Goal: Task Accomplishment & Management: Use online tool/utility

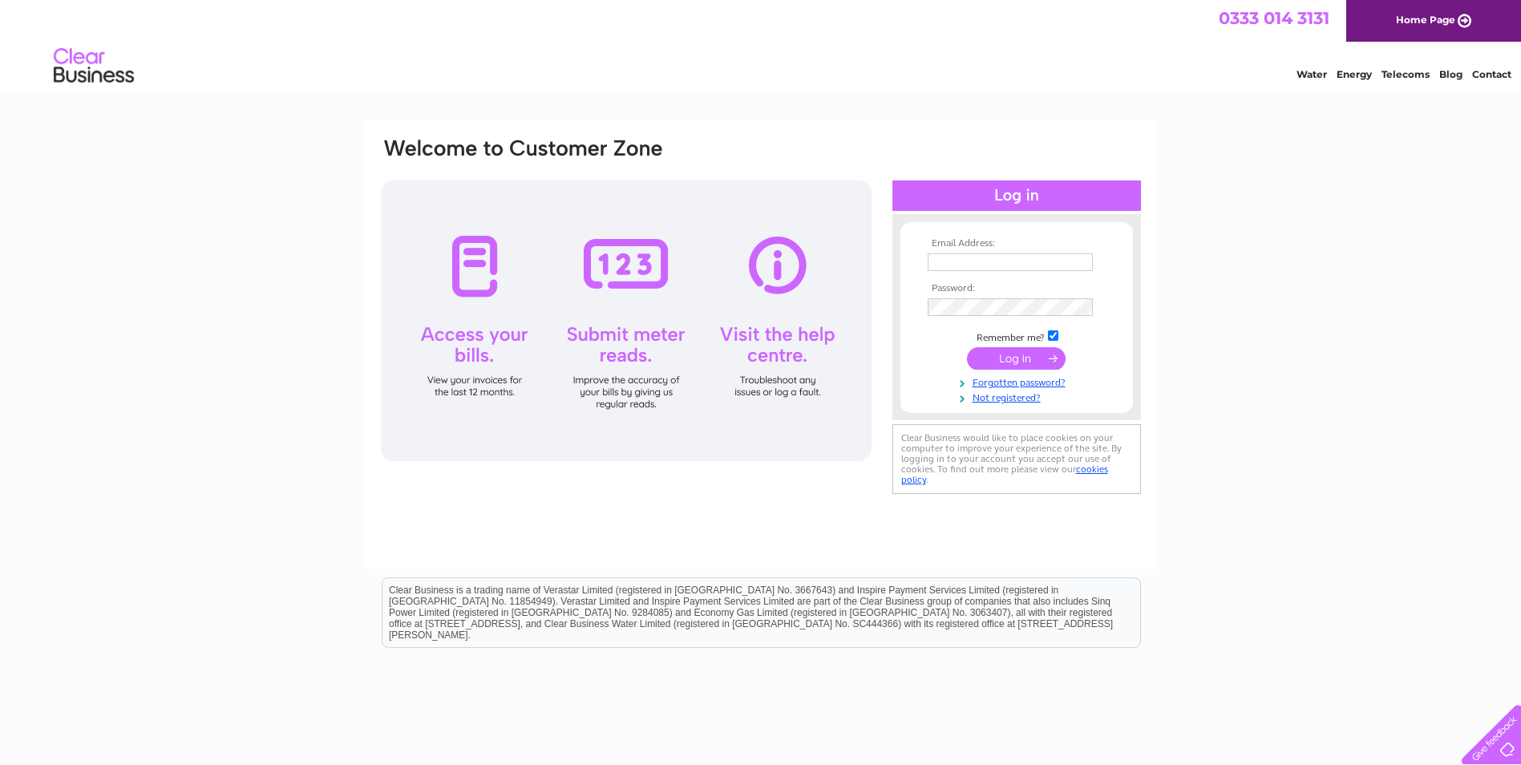
type input "vventisei@garfieldhotel.co.uk"
click at [1043, 355] on input "submit" at bounding box center [1016, 358] width 99 height 22
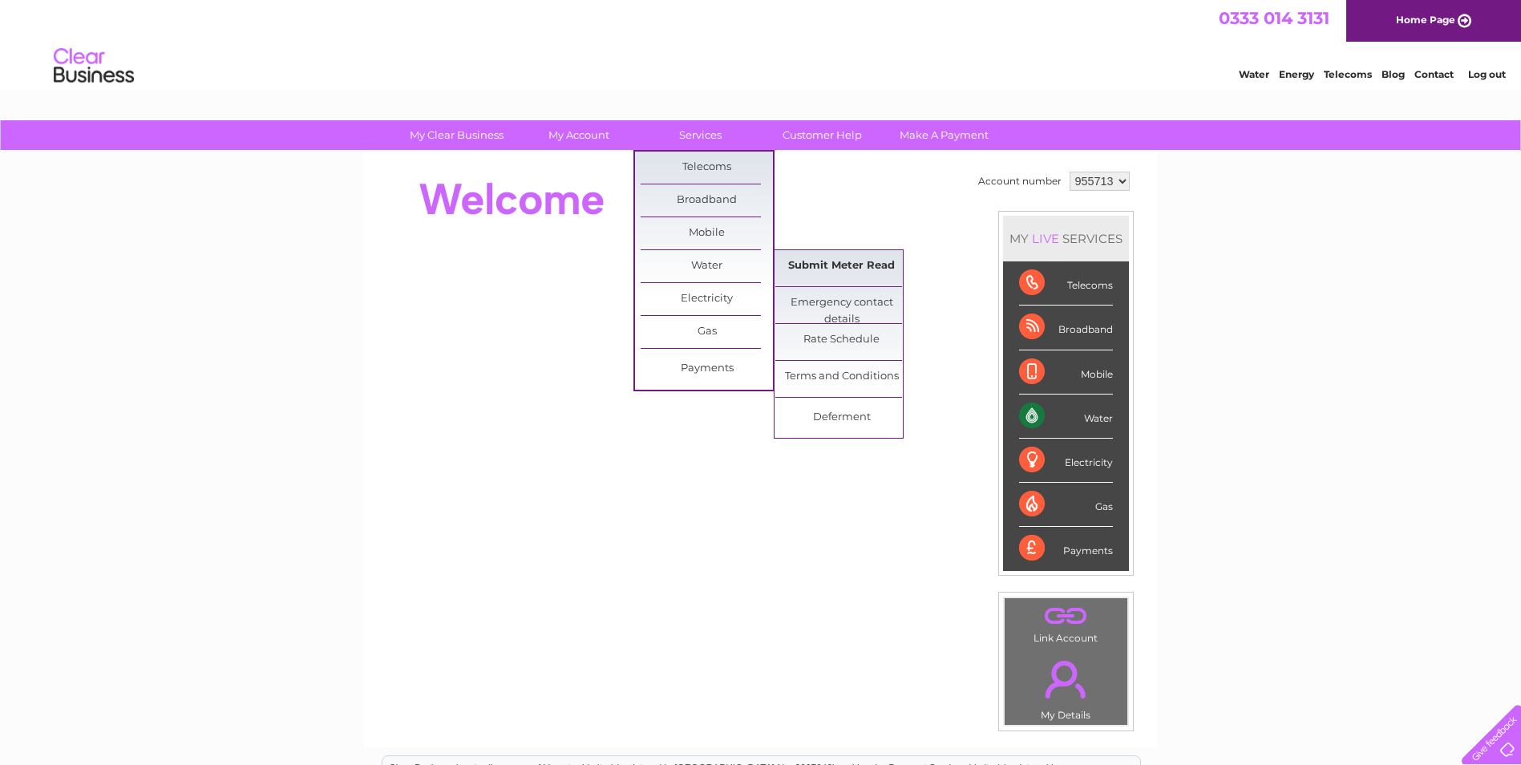
click at [820, 267] on link "Submit Meter Read" at bounding box center [842, 266] width 132 height 32
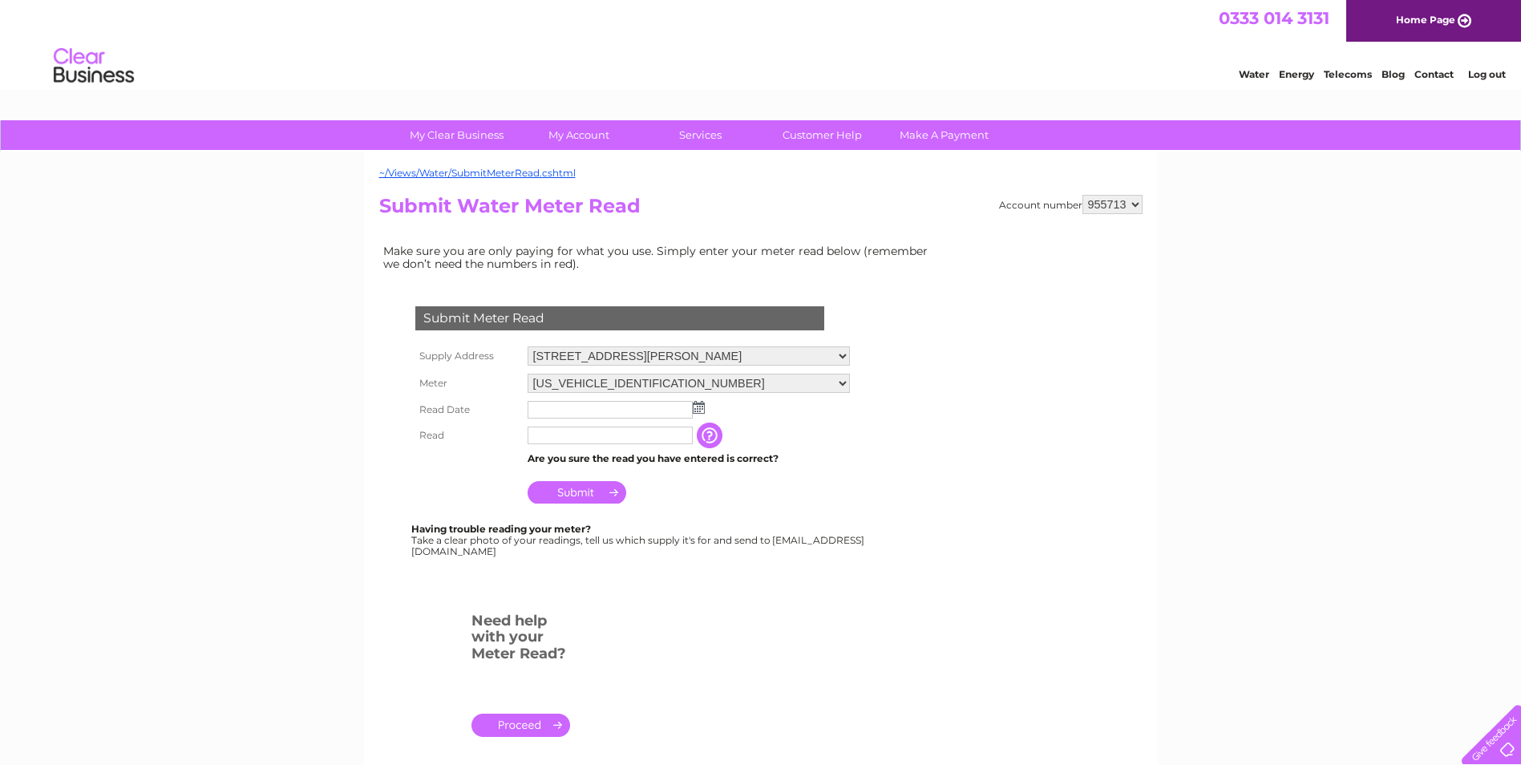
click at [700, 406] on img at bounding box center [699, 407] width 12 height 13
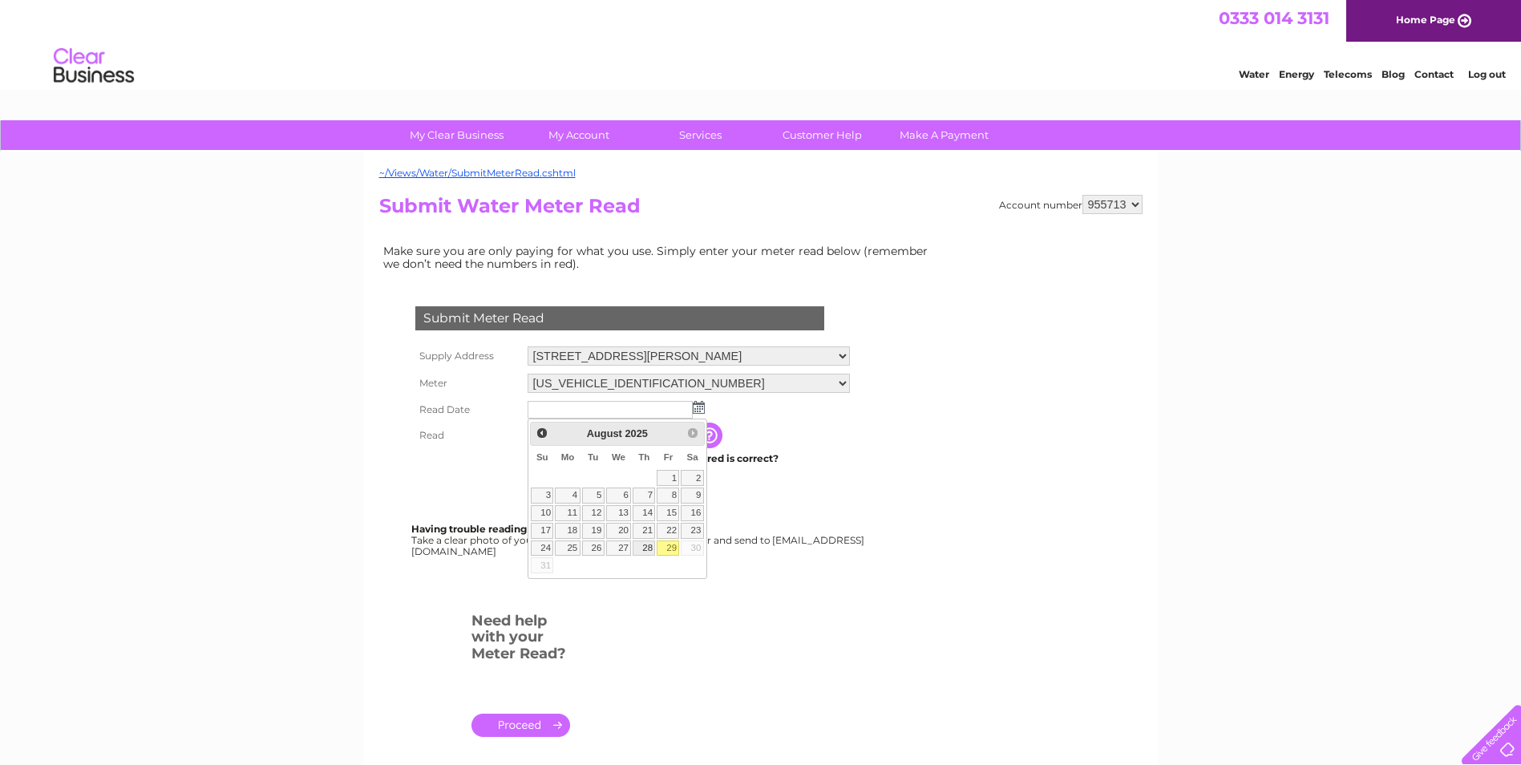
click at [640, 549] on link "28" at bounding box center [644, 549] width 22 height 16
type input "2025/08/28"
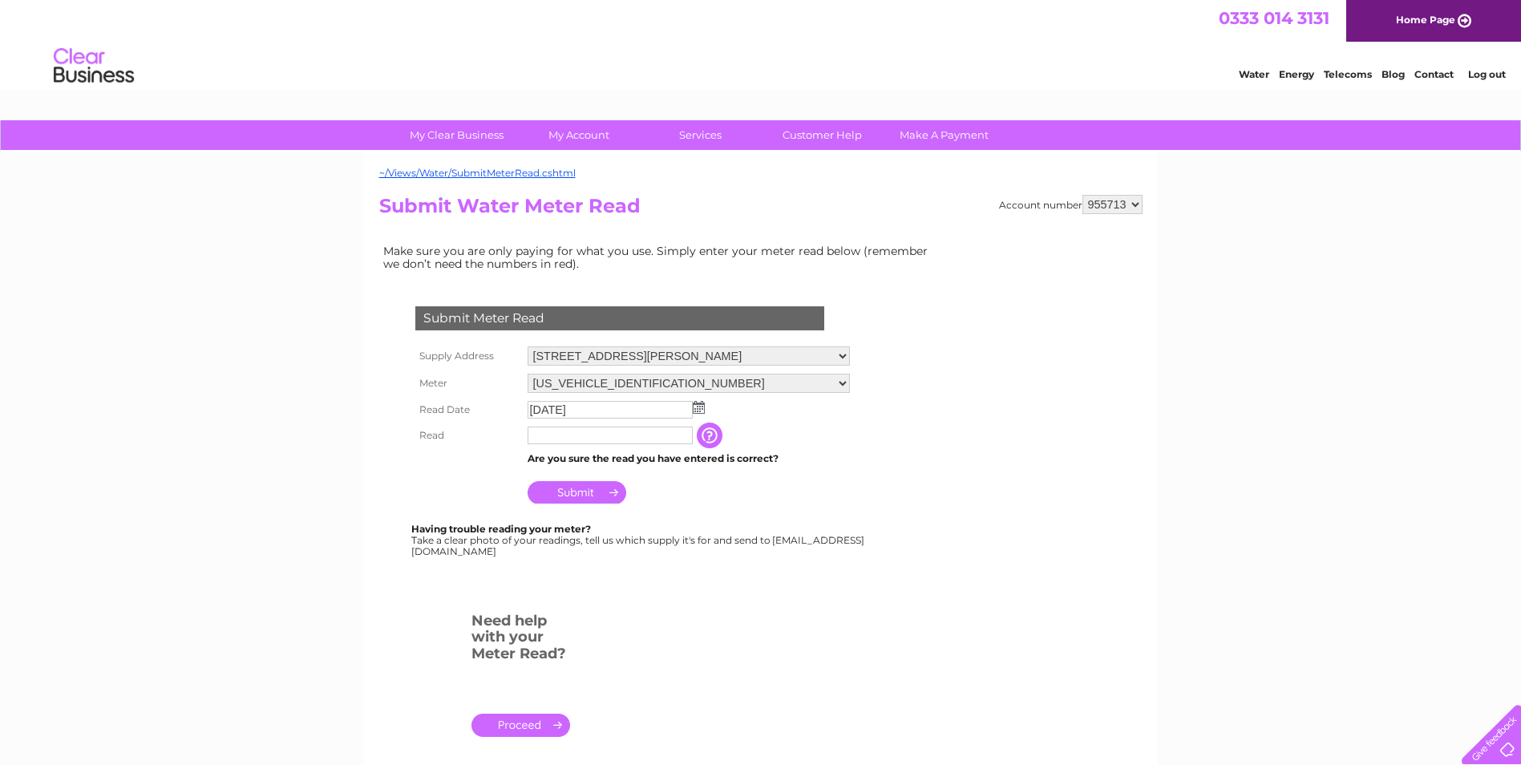
click at [578, 439] on input "text" at bounding box center [610, 436] width 165 height 18
type input "26189"
click at [585, 492] on input "Submit" at bounding box center [577, 492] width 99 height 22
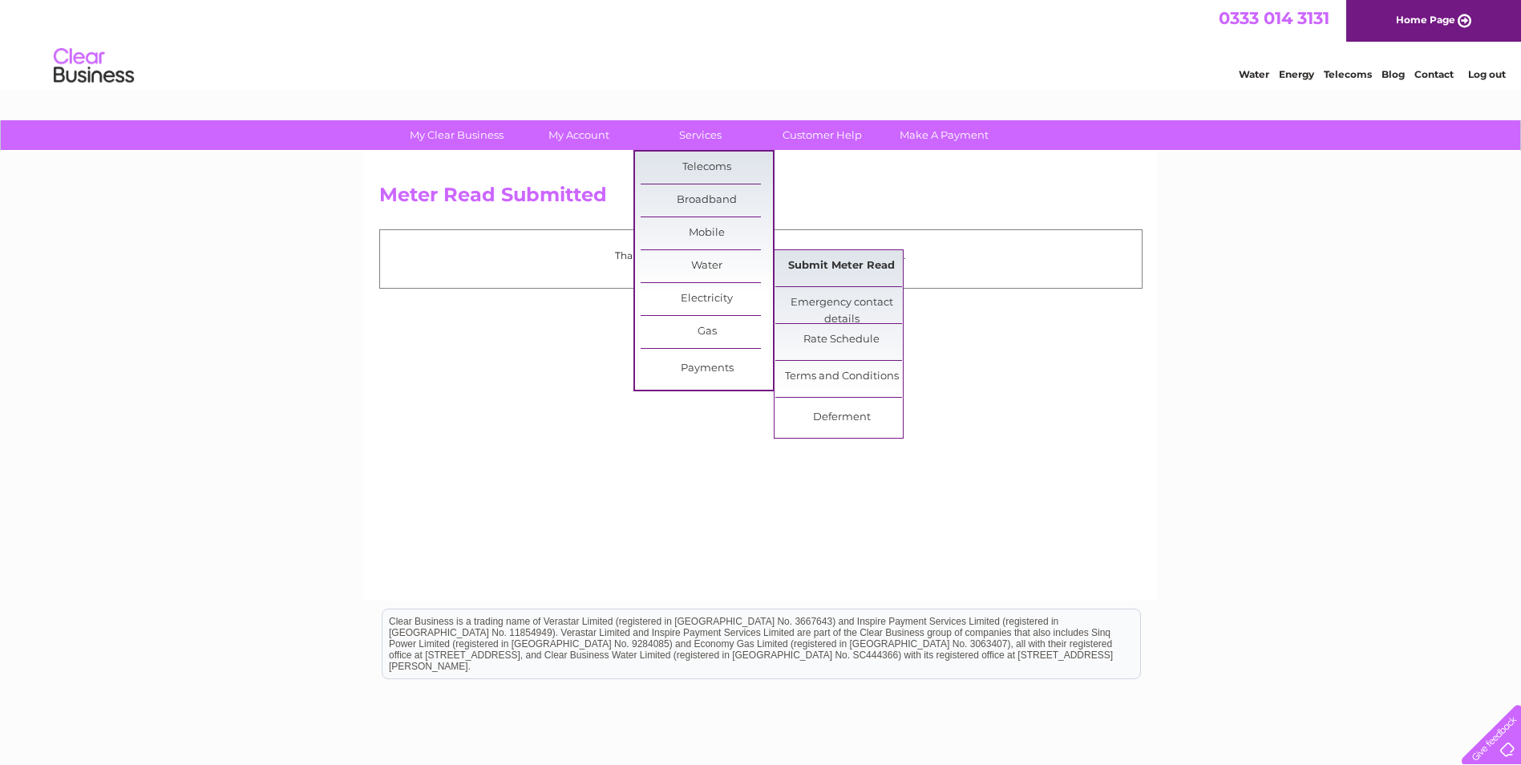
click at [808, 269] on link "Submit Meter Read" at bounding box center [842, 266] width 132 height 32
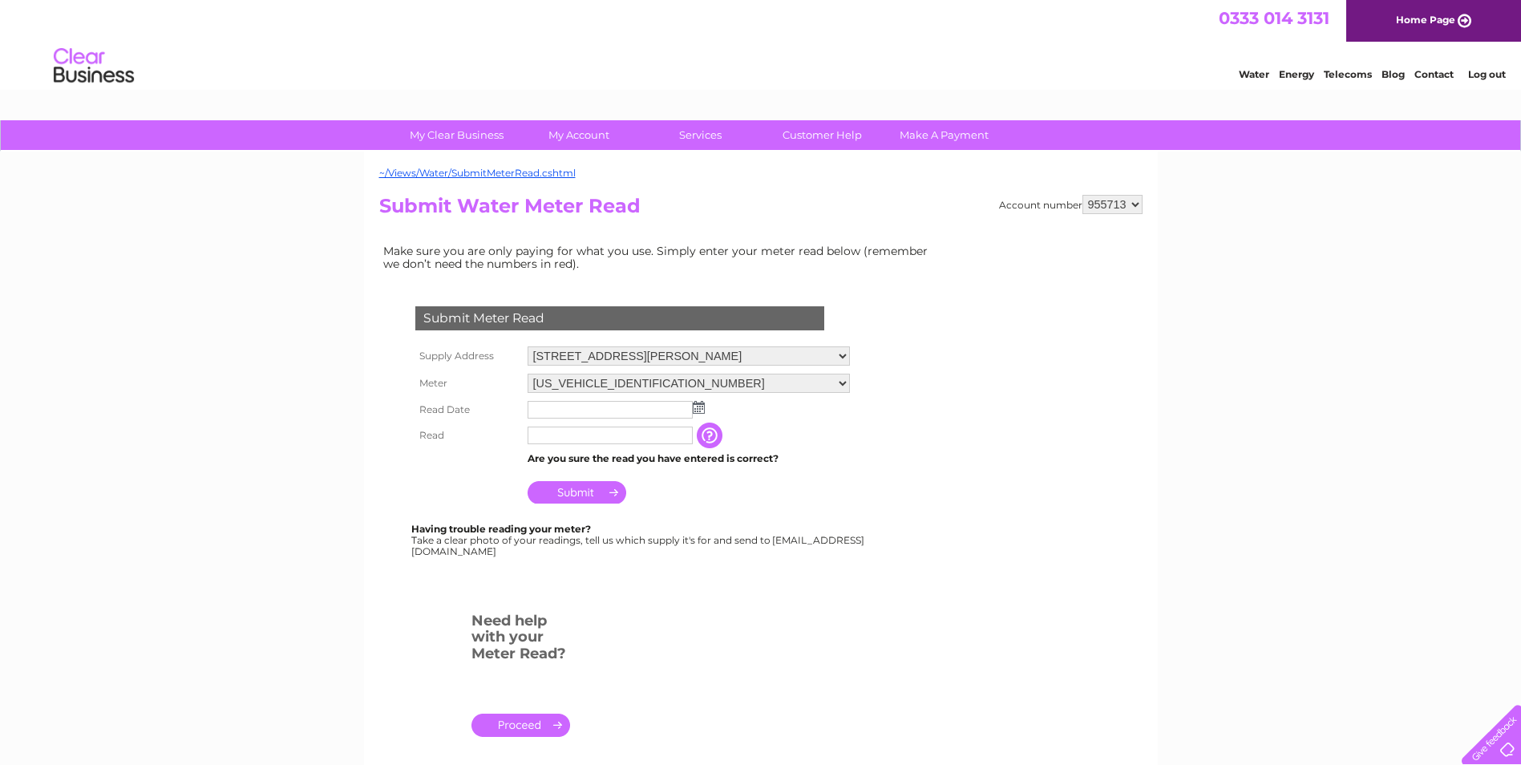
click at [1103, 199] on select "955713 955719 955727" at bounding box center [1113, 204] width 60 height 19
select select "955719"
click at [1083, 195] on select "955713 955719 955727" at bounding box center [1113, 204] width 60 height 19
click at [703, 413] on img at bounding box center [699, 407] width 12 height 13
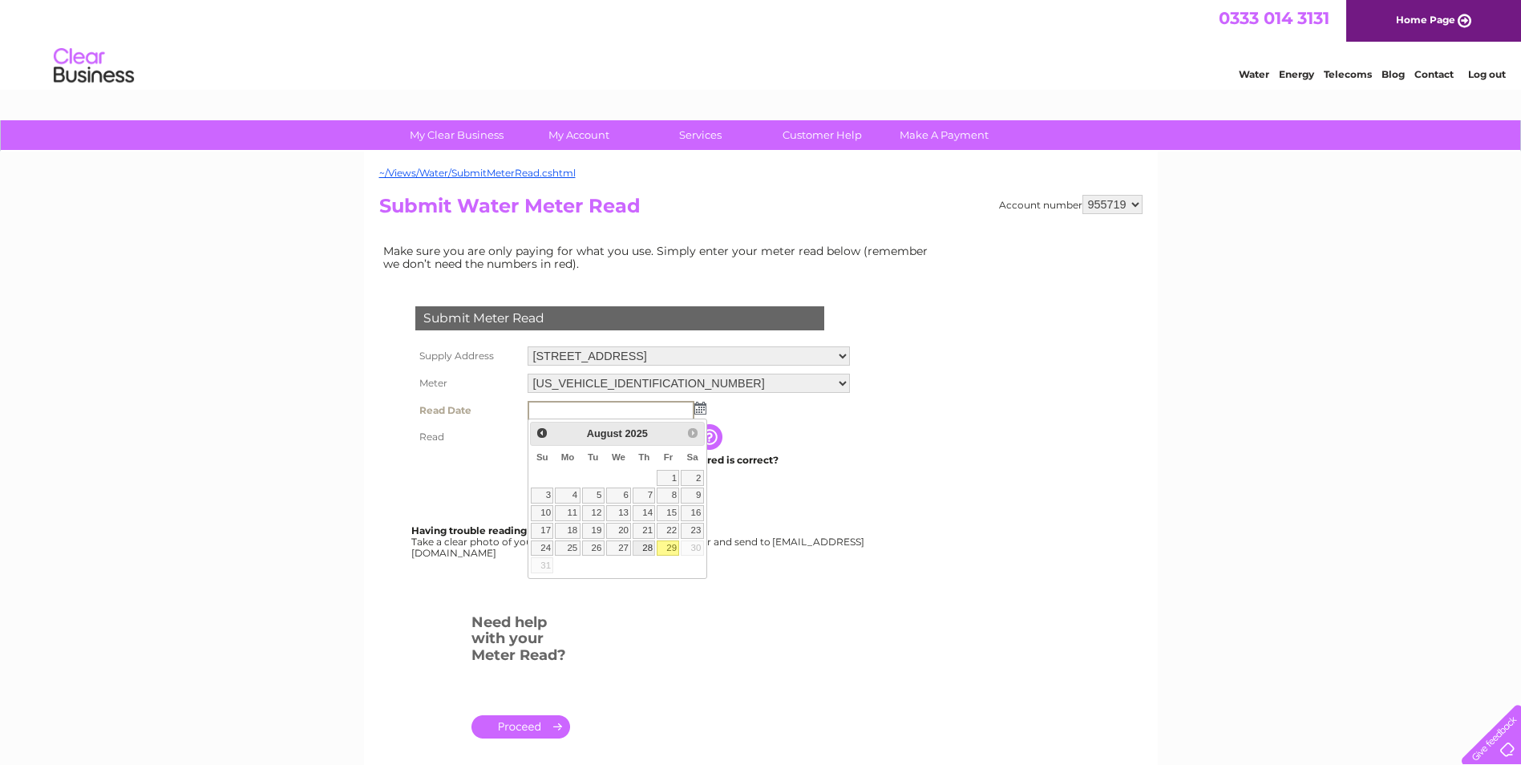
click at [649, 554] on link "28" at bounding box center [644, 549] width 22 height 16
type input "2025/08/28"
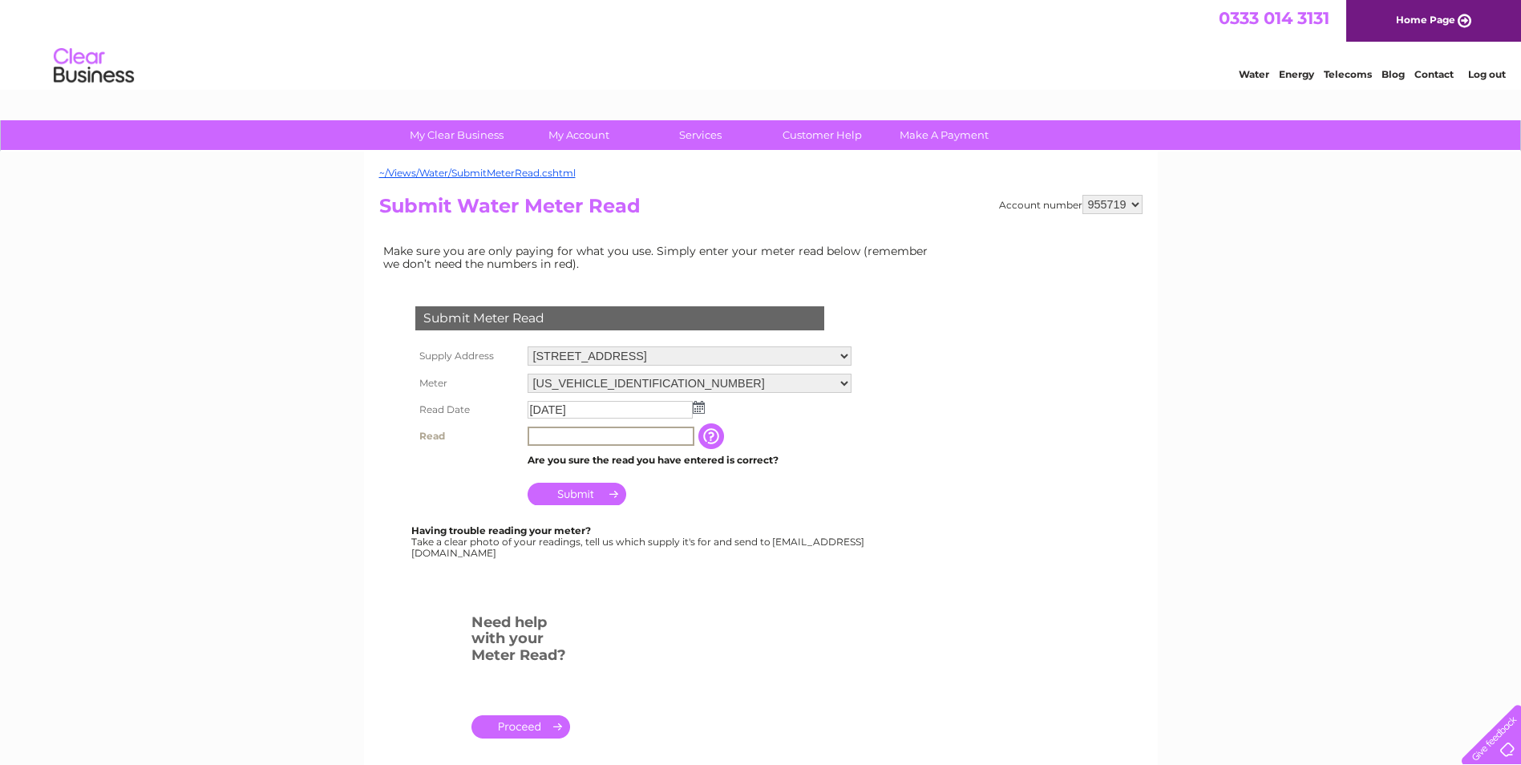
click at [593, 429] on input "text" at bounding box center [611, 436] width 167 height 19
type input "22416"
click at [585, 492] on input "Submit" at bounding box center [577, 494] width 99 height 22
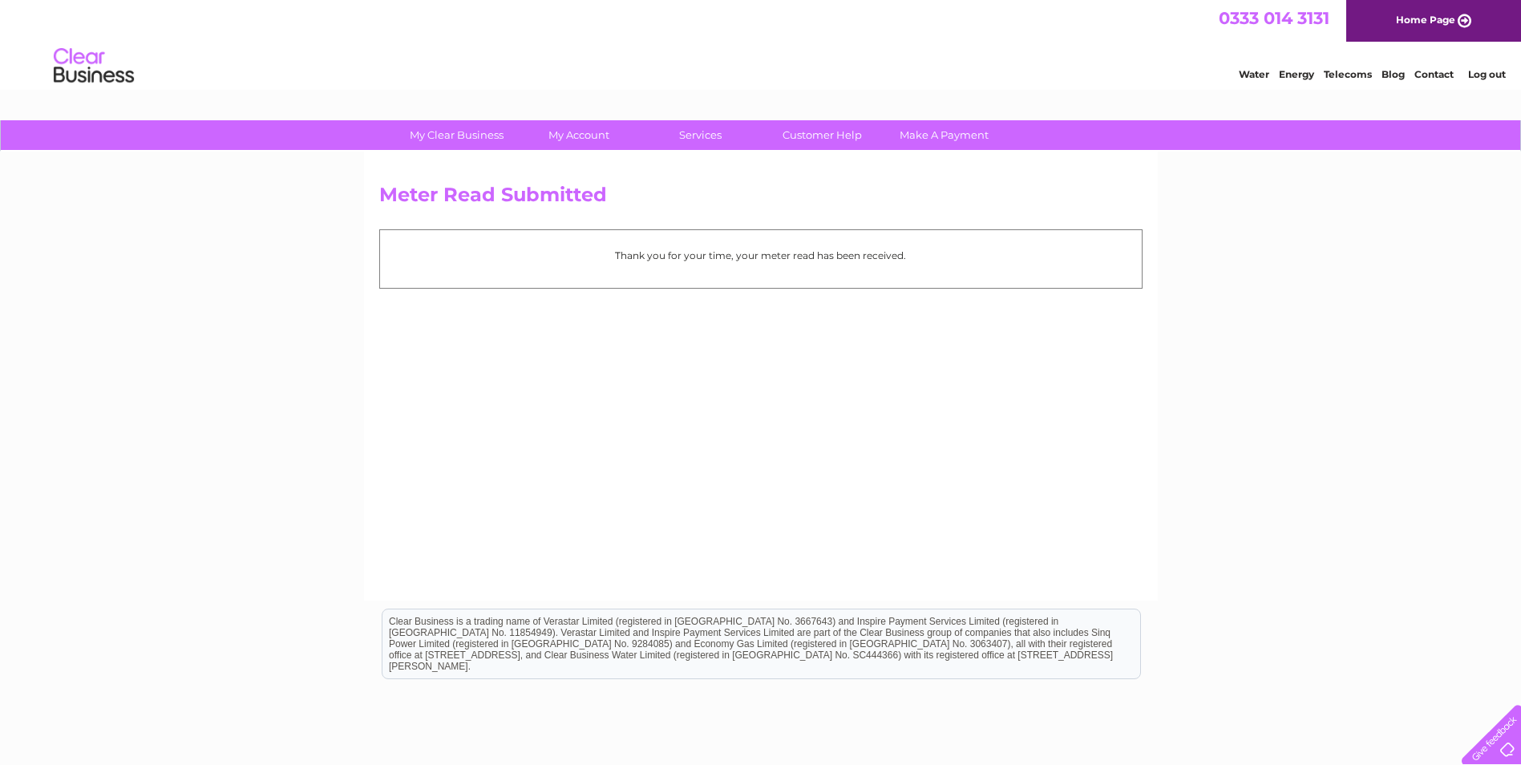
click at [1500, 69] on link "Log out" at bounding box center [1487, 74] width 38 height 12
